Goal: Information Seeking & Learning: Learn about a topic

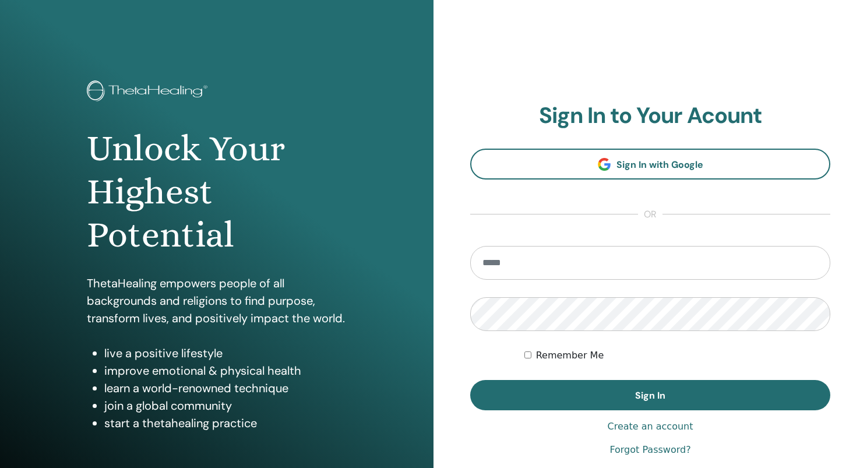
type input "**********"
click at [650, 395] on button "Sign In" at bounding box center [650, 395] width 360 height 30
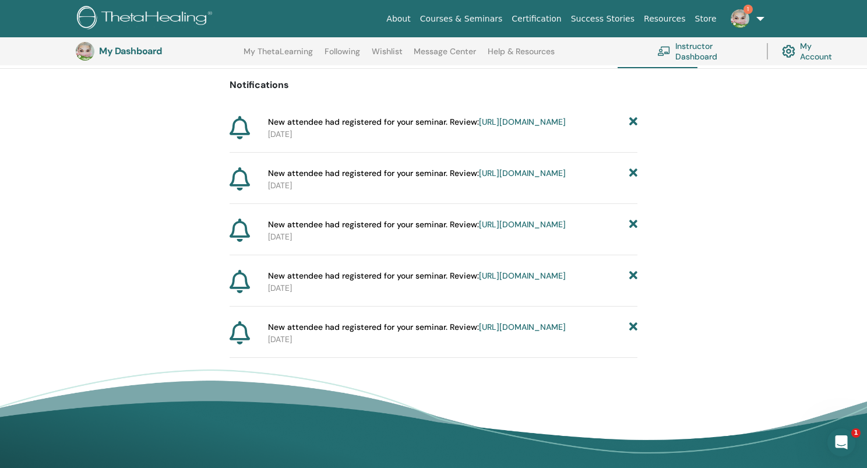
scroll to position [112, 0]
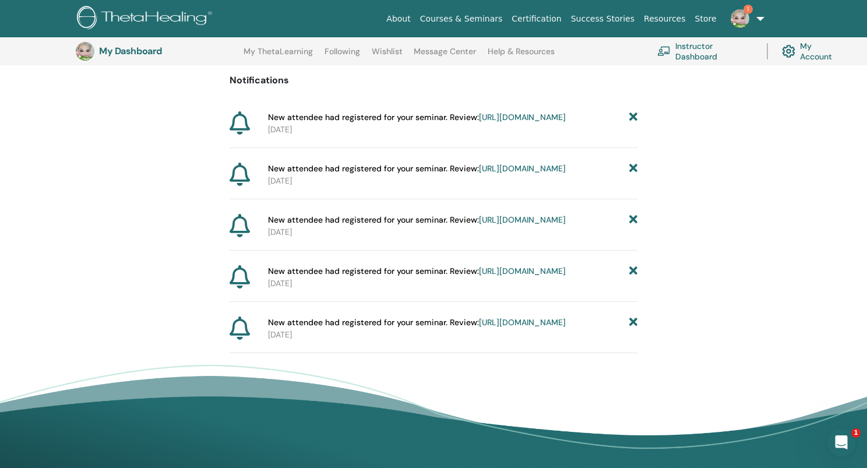
click at [635, 329] on icon at bounding box center [633, 322] width 8 height 12
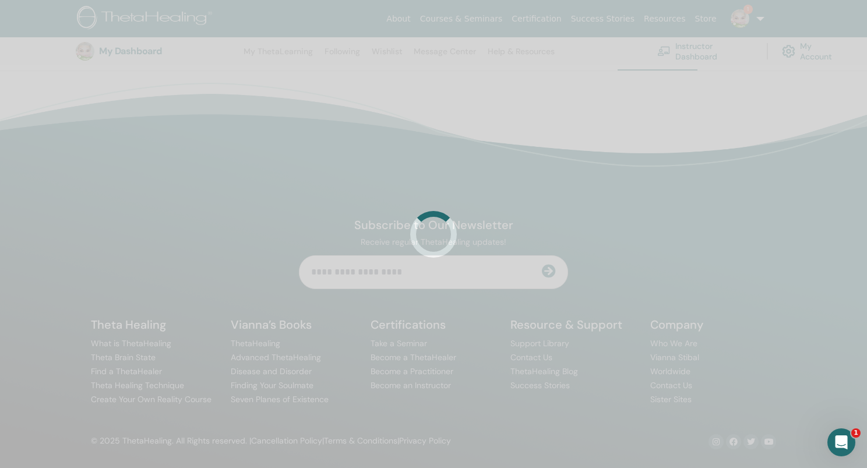
scroll to position [103, 0]
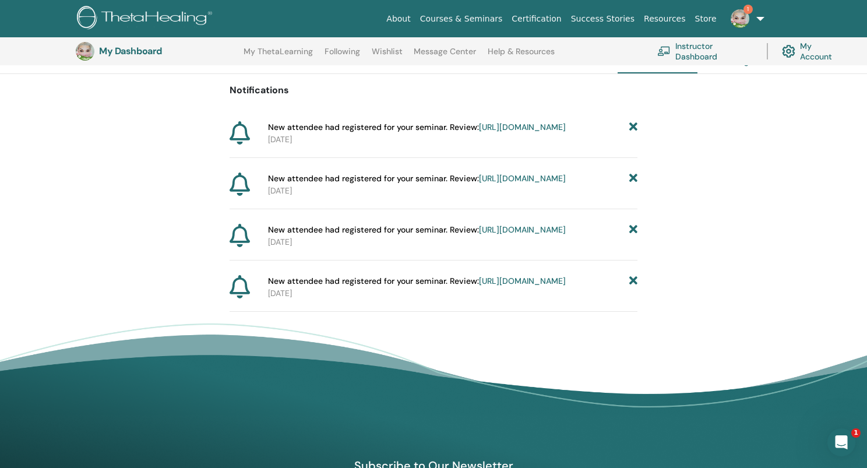
click at [633, 287] on icon at bounding box center [633, 281] width 8 height 12
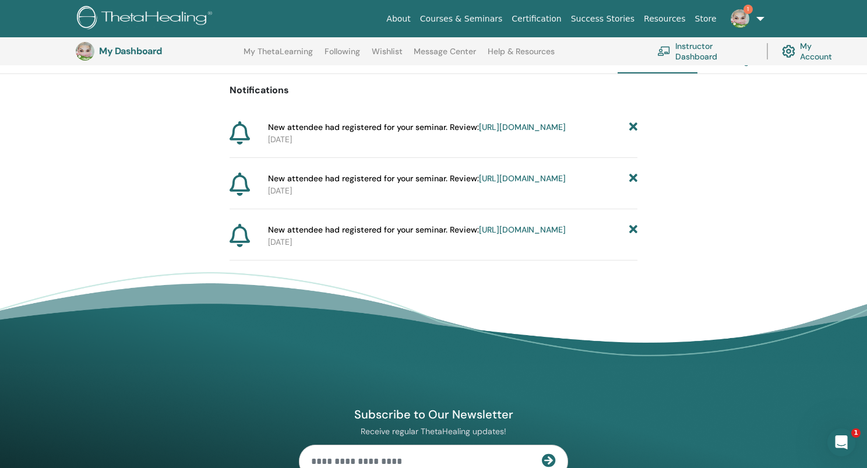
click at [629, 236] on icon at bounding box center [633, 230] width 8 height 12
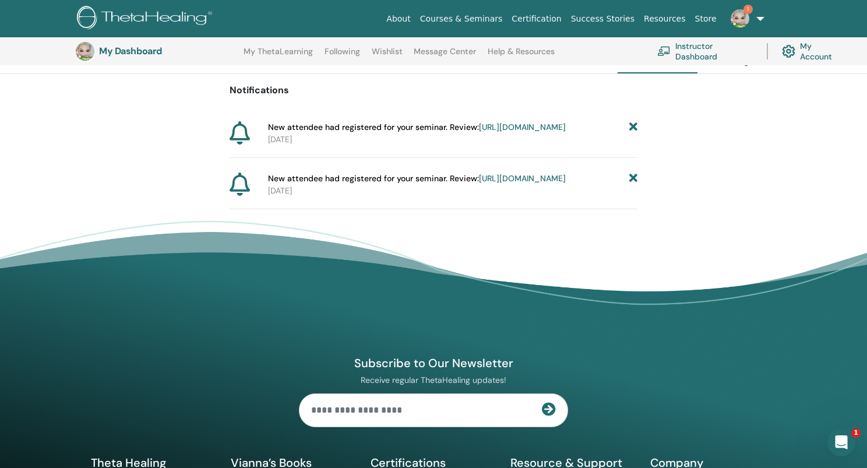
click at [633, 185] on icon at bounding box center [633, 179] width 8 height 12
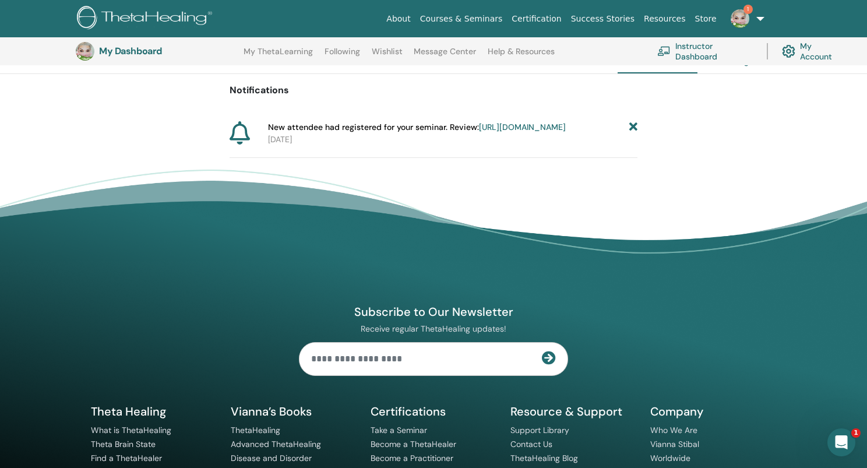
click at [694, 50] on link "Instructor Dashboard" at bounding box center [705, 51] width 96 height 26
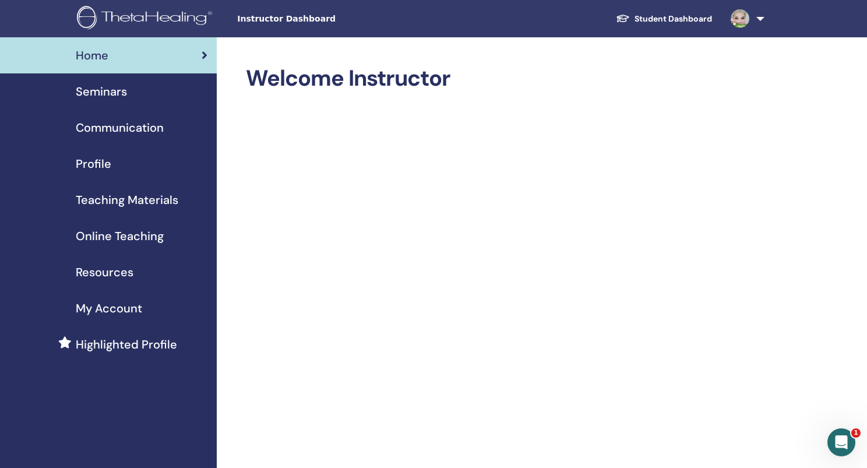
click at [117, 91] on span "Seminars" at bounding box center [101, 91] width 51 height 17
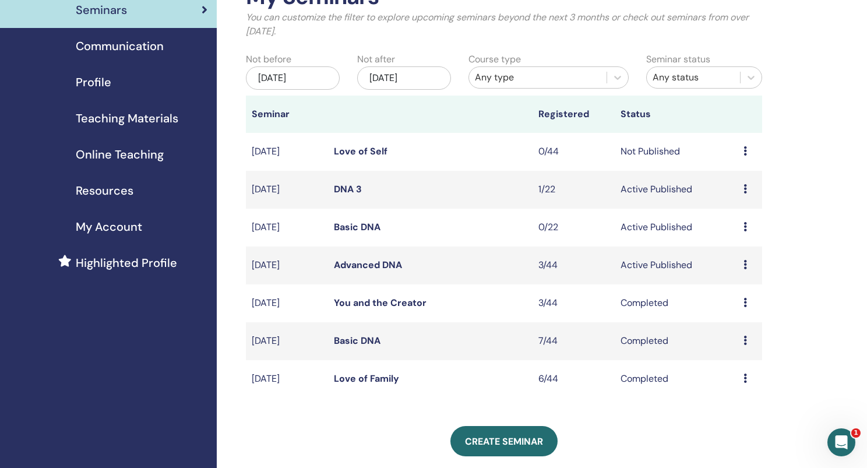
scroll to position [98, 0]
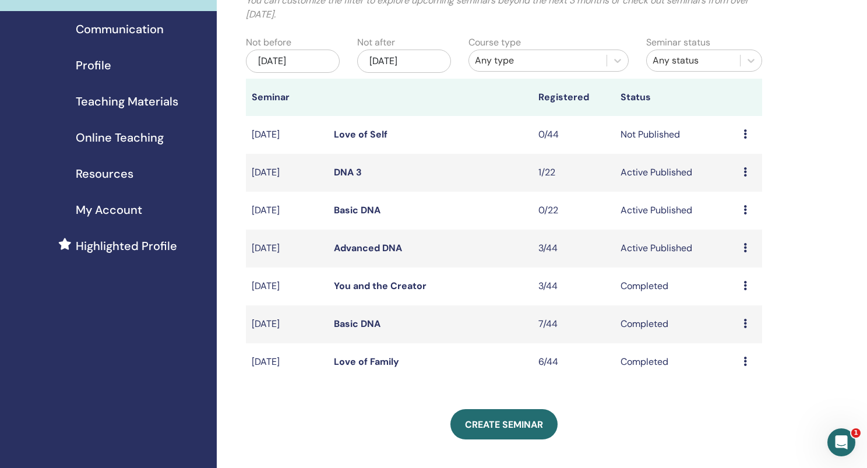
click at [354, 170] on link "DNA 3" at bounding box center [348, 172] width 28 height 12
click at [351, 243] on link "Advanced DNA" at bounding box center [368, 248] width 68 height 12
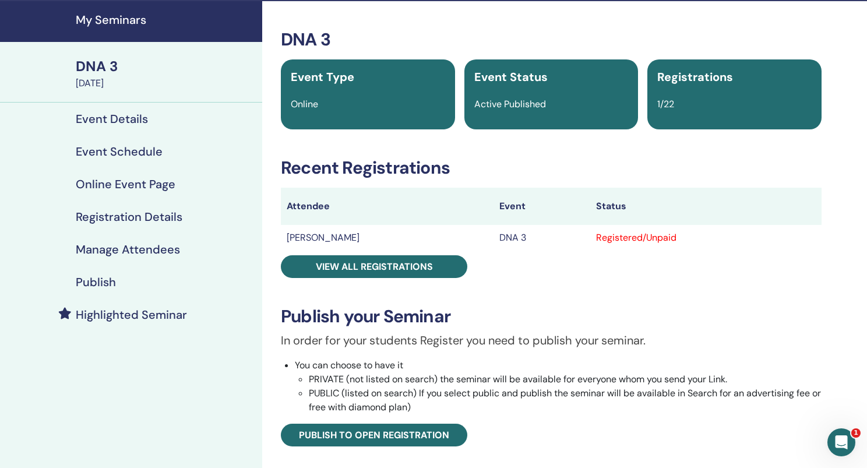
scroll to position [43, 0]
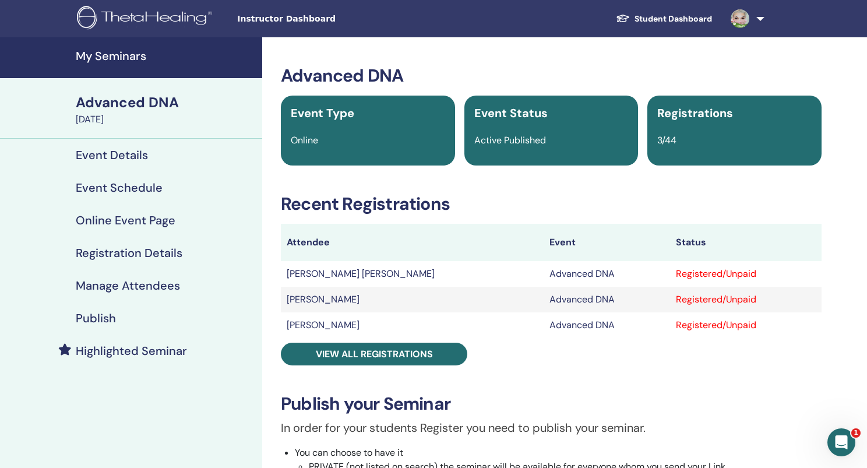
click at [112, 58] on h4 "My Seminars" at bounding box center [165, 56] width 179 height 14
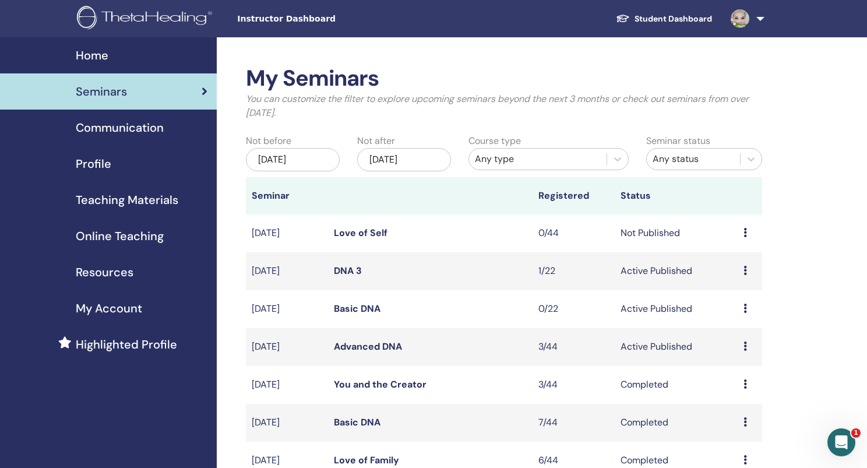
click at [111, 237] on span "Online Teaching" at bounding box center [120, 235] width 88 height 17
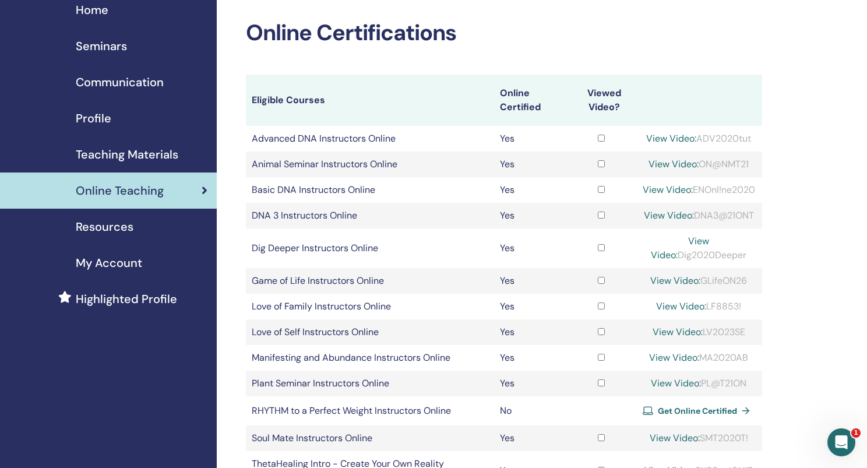
scroll to position [48, 0]
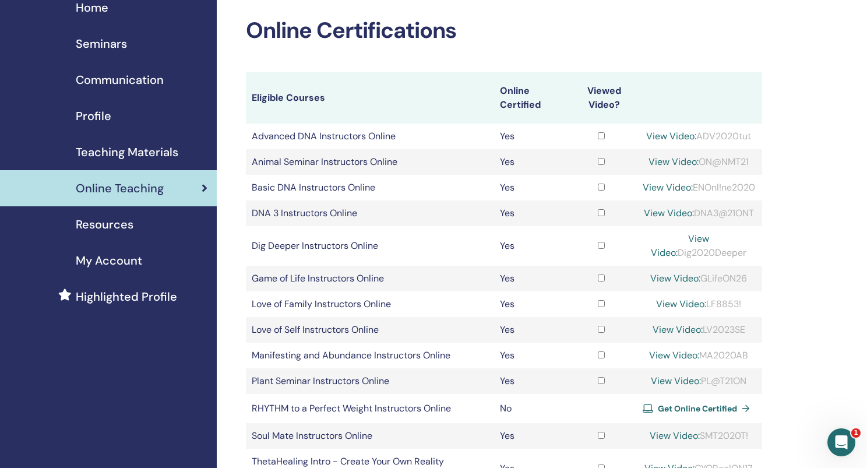
click at [694, 219] on link "View Video:" at bounding box center [669, 213] width 50 height 12
drag, startPoint x: 737, startPoint y: 240, endPoint x: 671, endPoint y: 240, distance: 65.3
click at [668, 220] on div "View Video: DNA3@21ONT" at bounding box center [698, 213] width 115 height 14
copy div "DNA3@21ONT"
click at [694, 219] on link "View Video:" at bounding box center [669, 213] width 50 height 12
